Goal: Complete application form: Complete application form

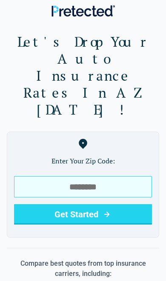
click at [62, 176] on input "tel" at bounding box center [83, 186] width 138 height 21
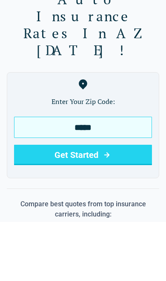
type input "*****"
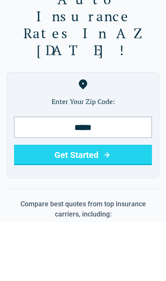
click at [110, 209] on icon "submit" at bounding box center [106, 214] width 10 height 10
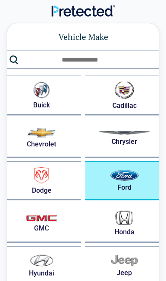
click at [121, 176] on img "button" at bounding box center [124, 175] width 28 height 11
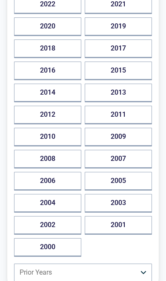
scroll to position [141, 0]
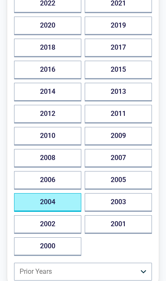
click at [55, 199] on button "2004" at bounding box center [47, 202] width 67 height 19
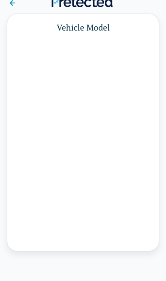
scroll to position [0, 0]
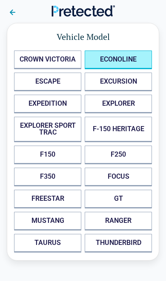
click at [111, 63] on button "ECONOLINE" at bounding box center [117, 60] width 67 height 19
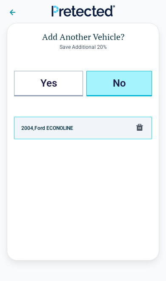
click at [122, 76] on button "No" at bounding box center [118, 83] width 65 height 25
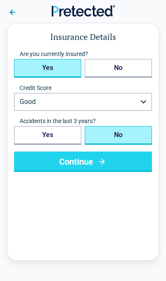
click at [52, 65] on button "Yes" at bounding box center [47, 68] width 67 height 19
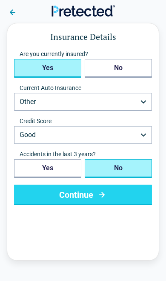
click at [128, 171] on button "No" at bounding box center [117, 168] width 67 height 19
click at [104, 193] on icon "submit" at bounding box center [101, 195] width 11 height 10
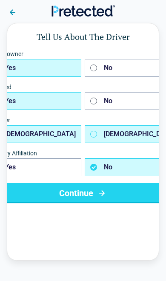
click at [112, 137] on button "Female" at bounding box center [132, 134] width 96 height 18
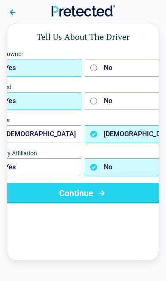
click at [102, 194] on icon "submit" at bounding box center [101, 193] width 11 height 10
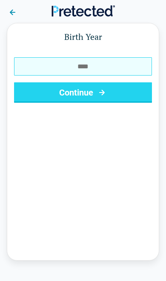
click at [90, 65] on input "Birth Year" at bounding box center [83, 66] width 138 height 18
type input "****"
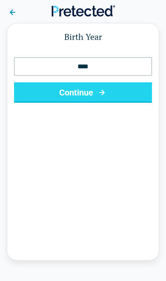
click at [110, 97] on button "Continue" at bounding box center [83, 92] width 138 height 20
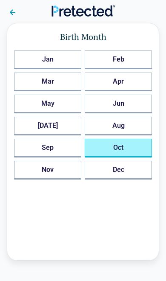
click at [124, 150] on button "Oct" at bounding box center [117, 148] width 67 height 19
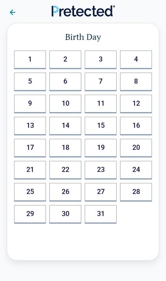
click at [69, 146] on button "18" at bounding box center [65, 148] width 32 height 19
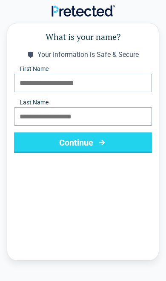
click at [88, 146] on button "Continue" at bounding box center [83, 142] width 138 height 20
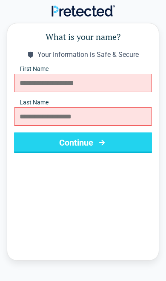
click at [100, 142] on icon "submit" at bounding box center [101, 143] width 11 height 10
click at [106, 145] on icon "submit" at bounding box center [101, 143] width 11 height 10
